Goal: Check status: Check status

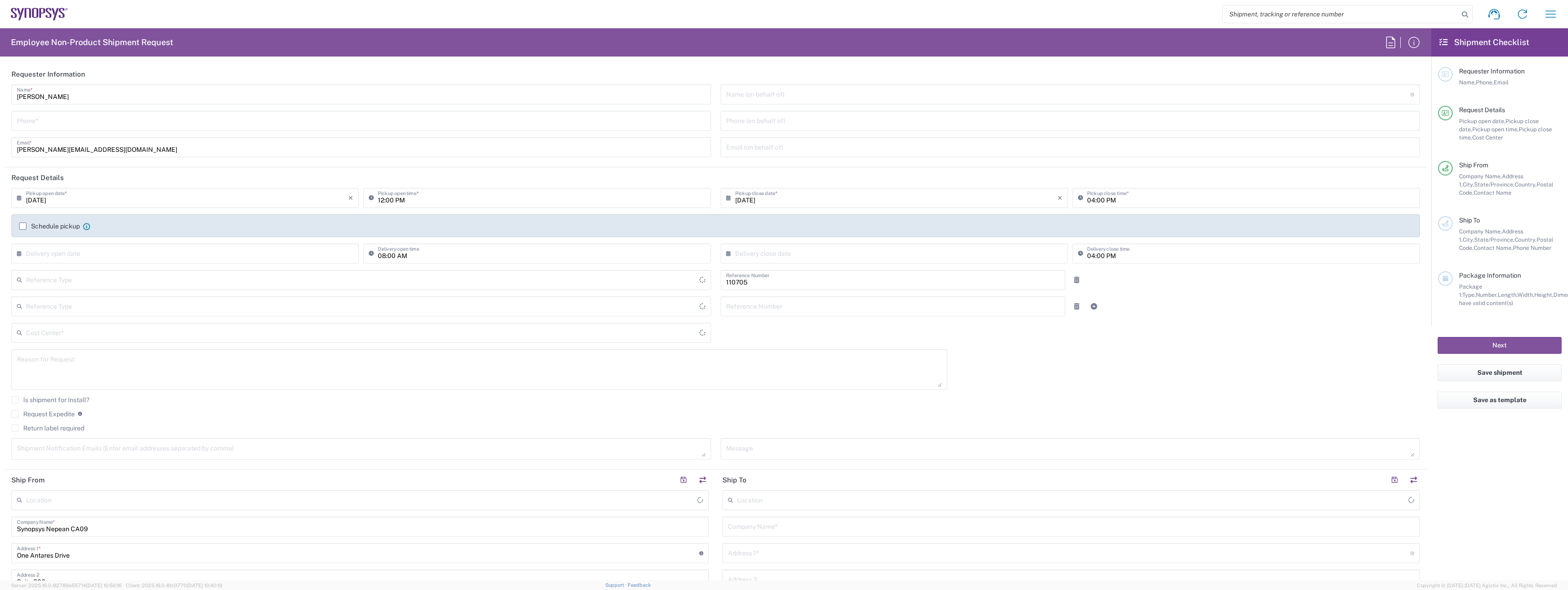
type input "Department"
type input "CA02, CIO, IT ESS21 110705"
type input "Delivered at Place"
type input "[GEOGRAPHIC_DATA]"
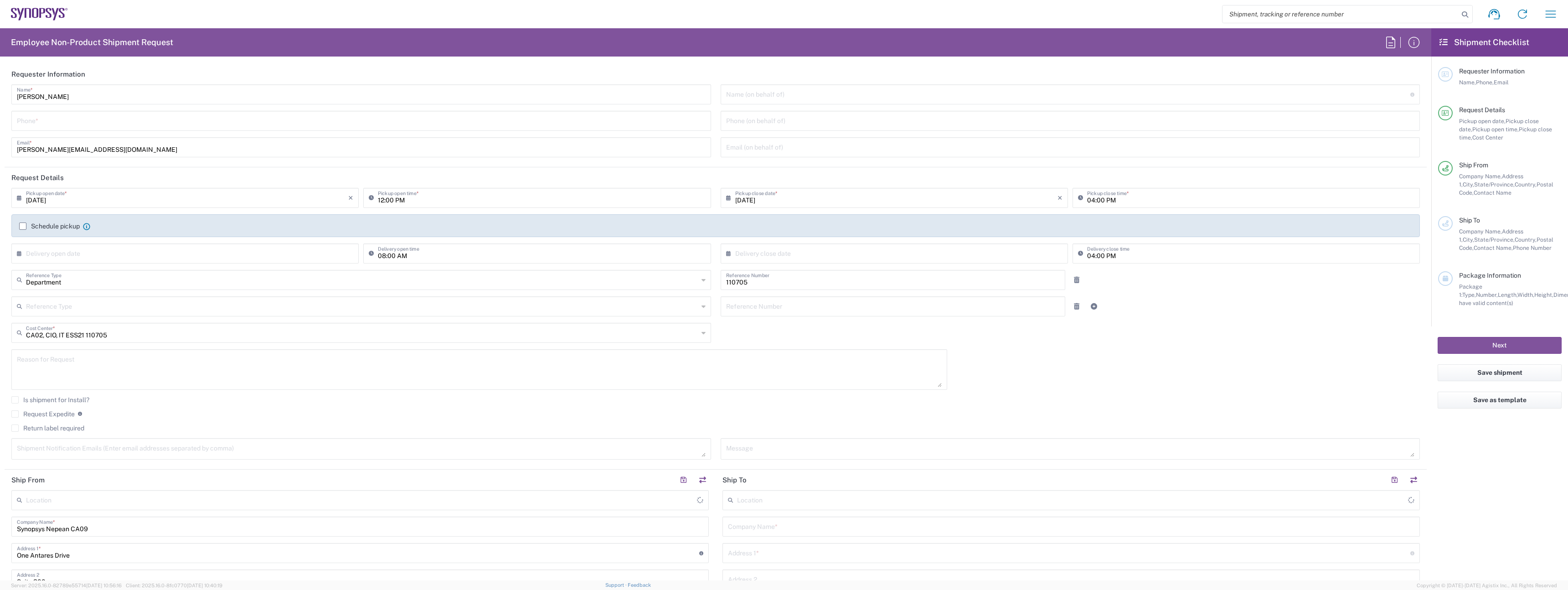
type input "[GEOGRAPHIC_DATA]"
click at [1548, 20] on icon "button" at bounding box center [1551, 14] width 14 height 14
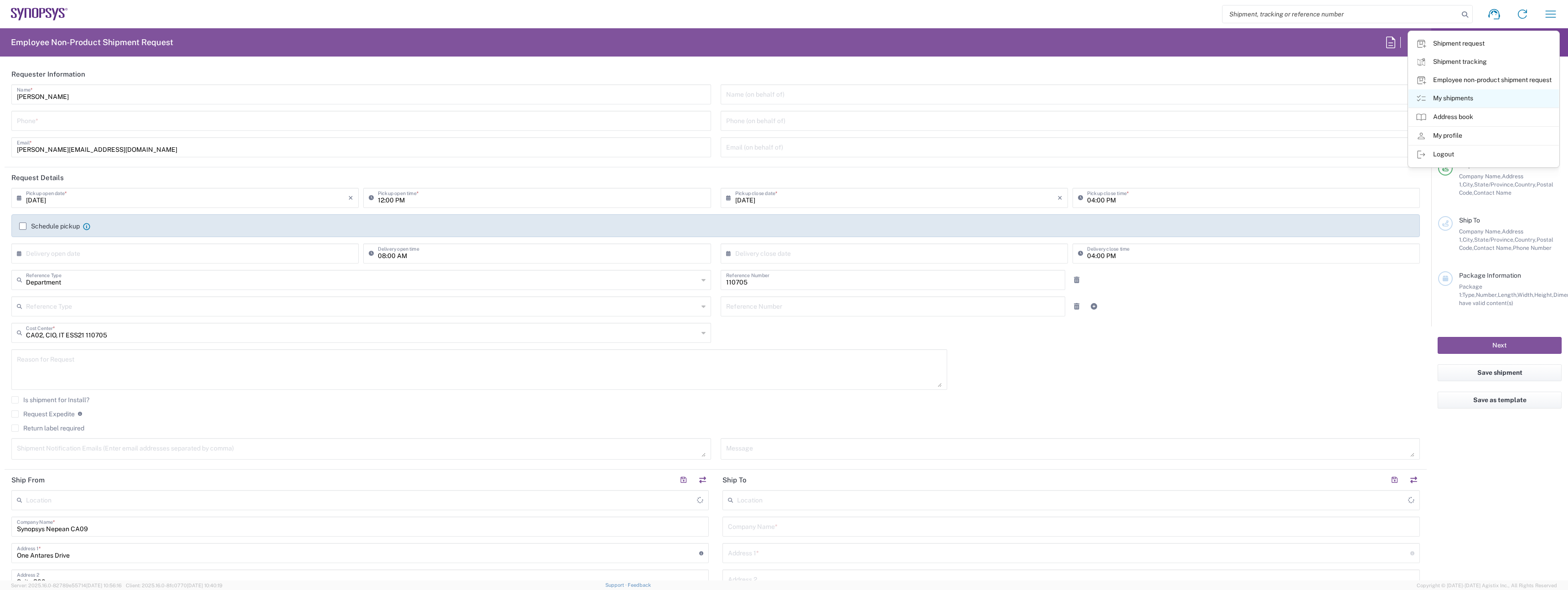
click at [1454, 96] on link "My shipments" at bounding box center [1483, 98] width 151 height 18
type input "Nepean CA09"
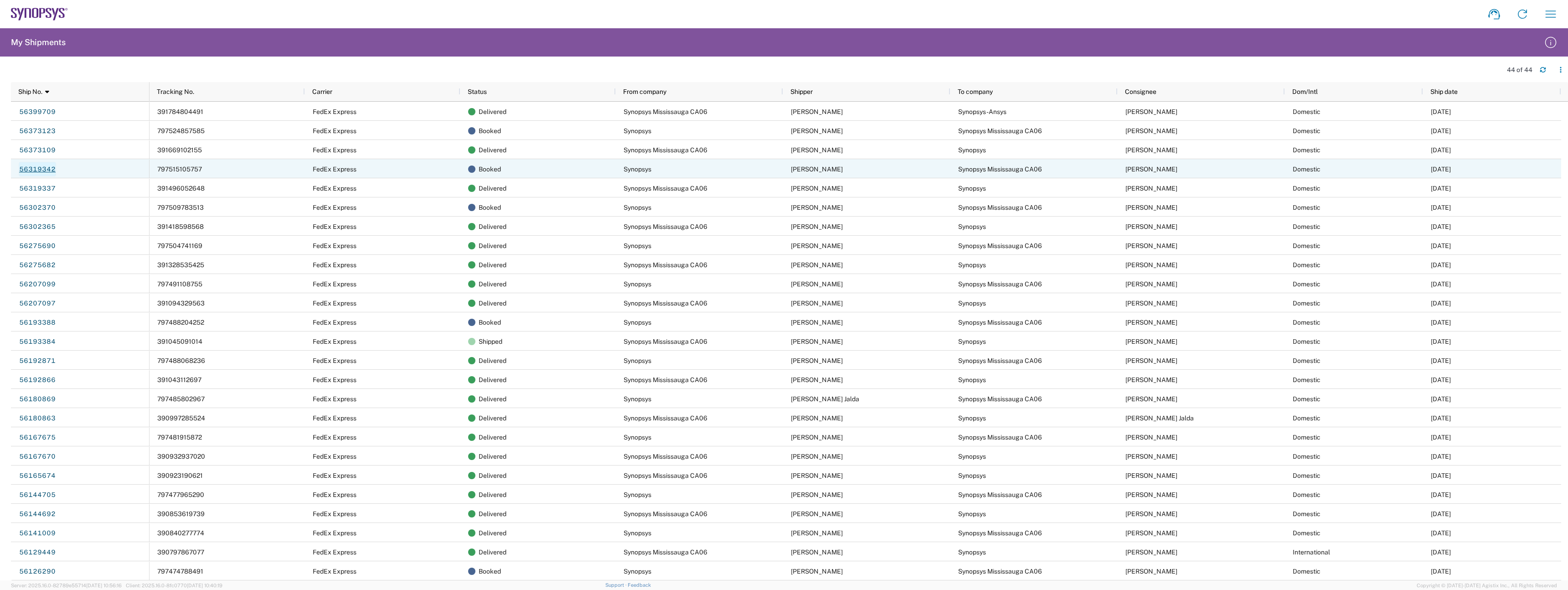
click at [46, 169] on link "56319342" at bounding box center [38, 169] width 38 height 14
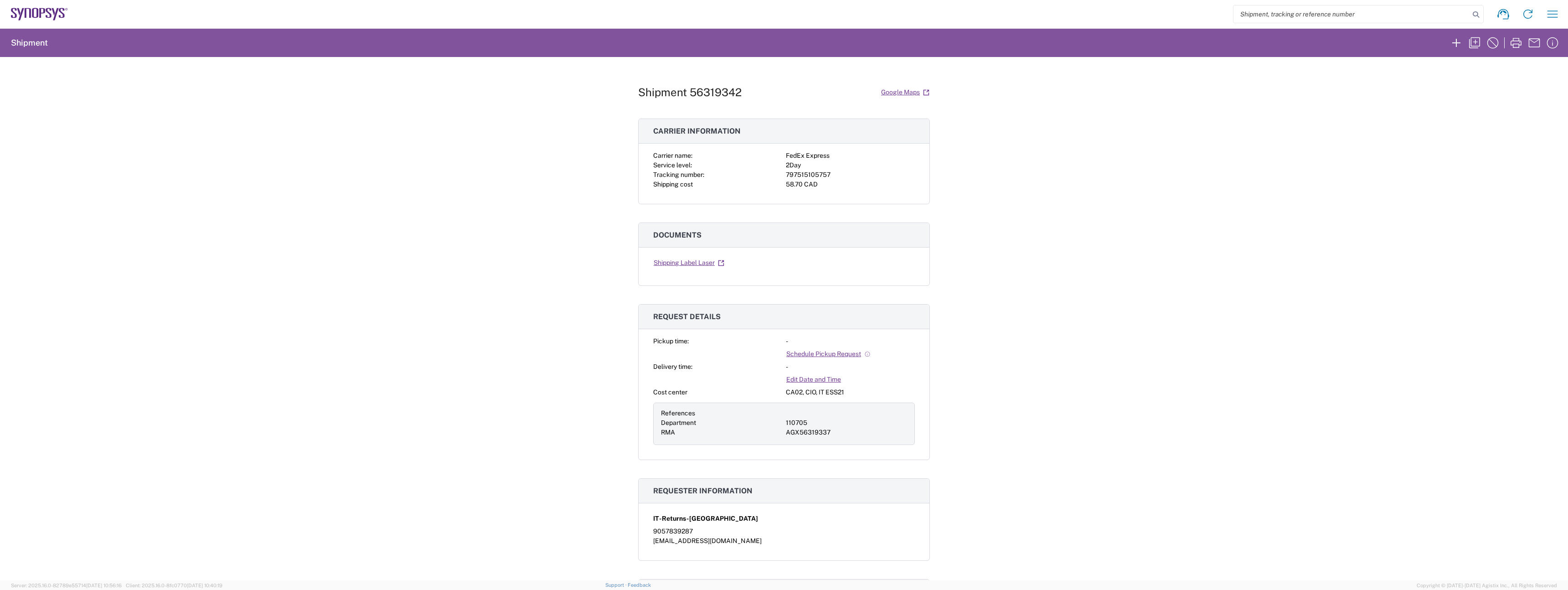
click at [808, 174] on div "797515105757" at bounding box center [850, 175] width 129 height 9
copy div "797515105757"
click at [188, 157] on div "Shipment 56319342 Google Maps Carrier information Carrier name: FedEx Express S…" at bounding box center [784, 319] width 1568 height 523
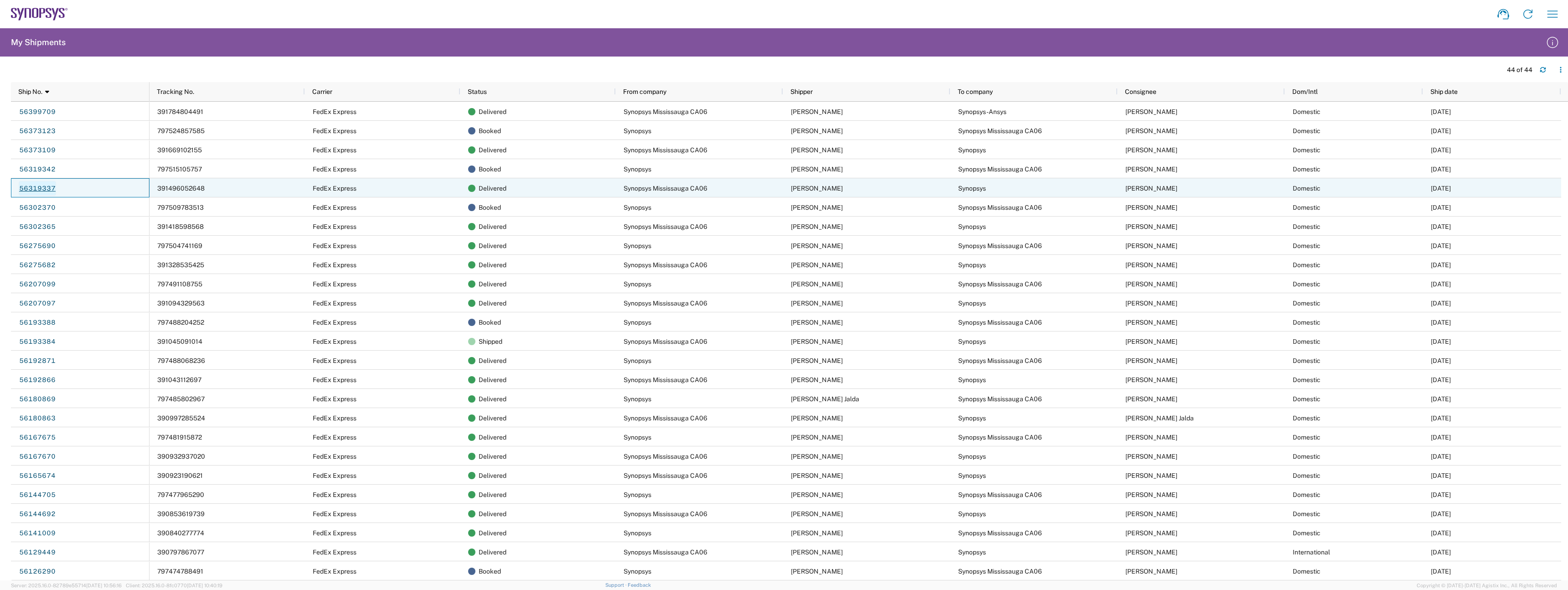
click at [44, 188] on link "56319337" at bounding box center [38, 188] width 38 height 14
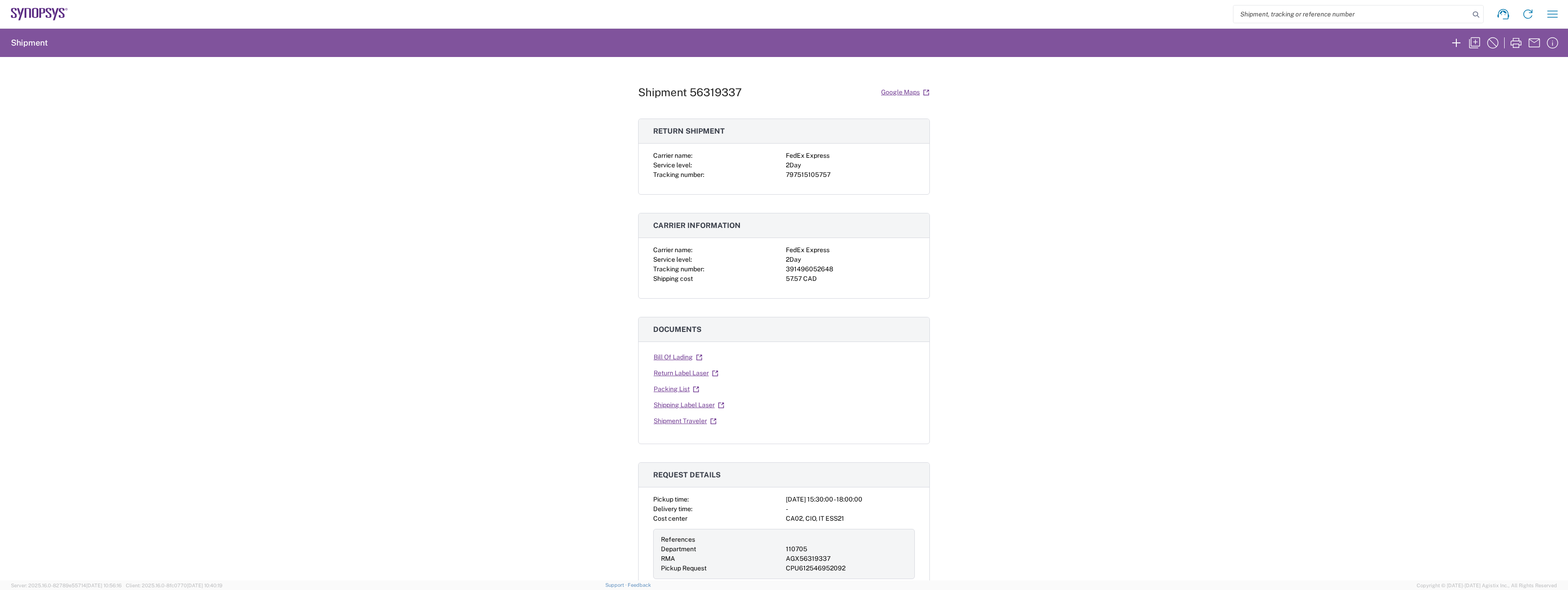
click at [819, 269] on div "391496052648" at bounding box center [850, 269] width 129 height 9
copy div "391496052648"
click at [819, 269] on div "391496052648" at bounding box center [850, 269] width 129 height 9
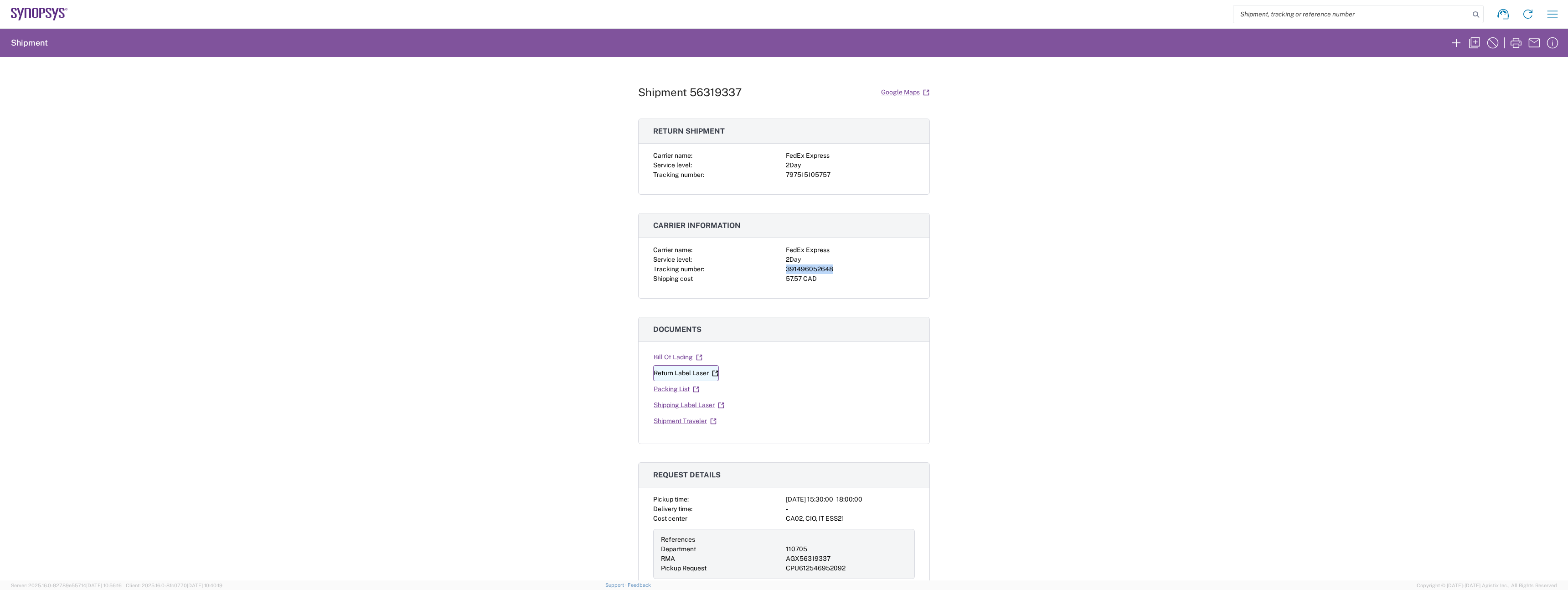
click at [692, 375] on link "Return Label Laser" at bounding box center [686, 373] width 66 height 16
